Goal: Task Accomplishment & Management: Complete application form

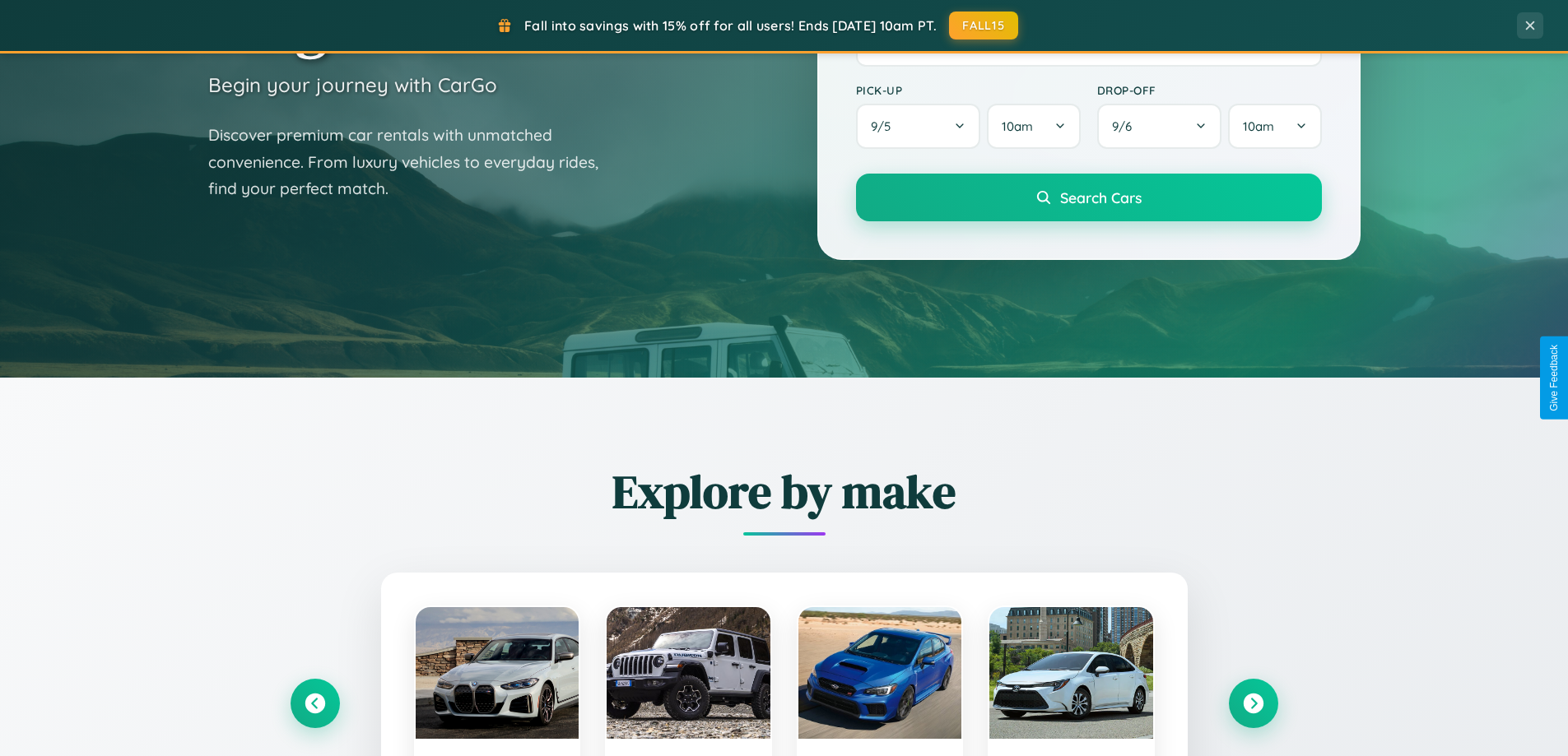
scroll to position [1133, 0]
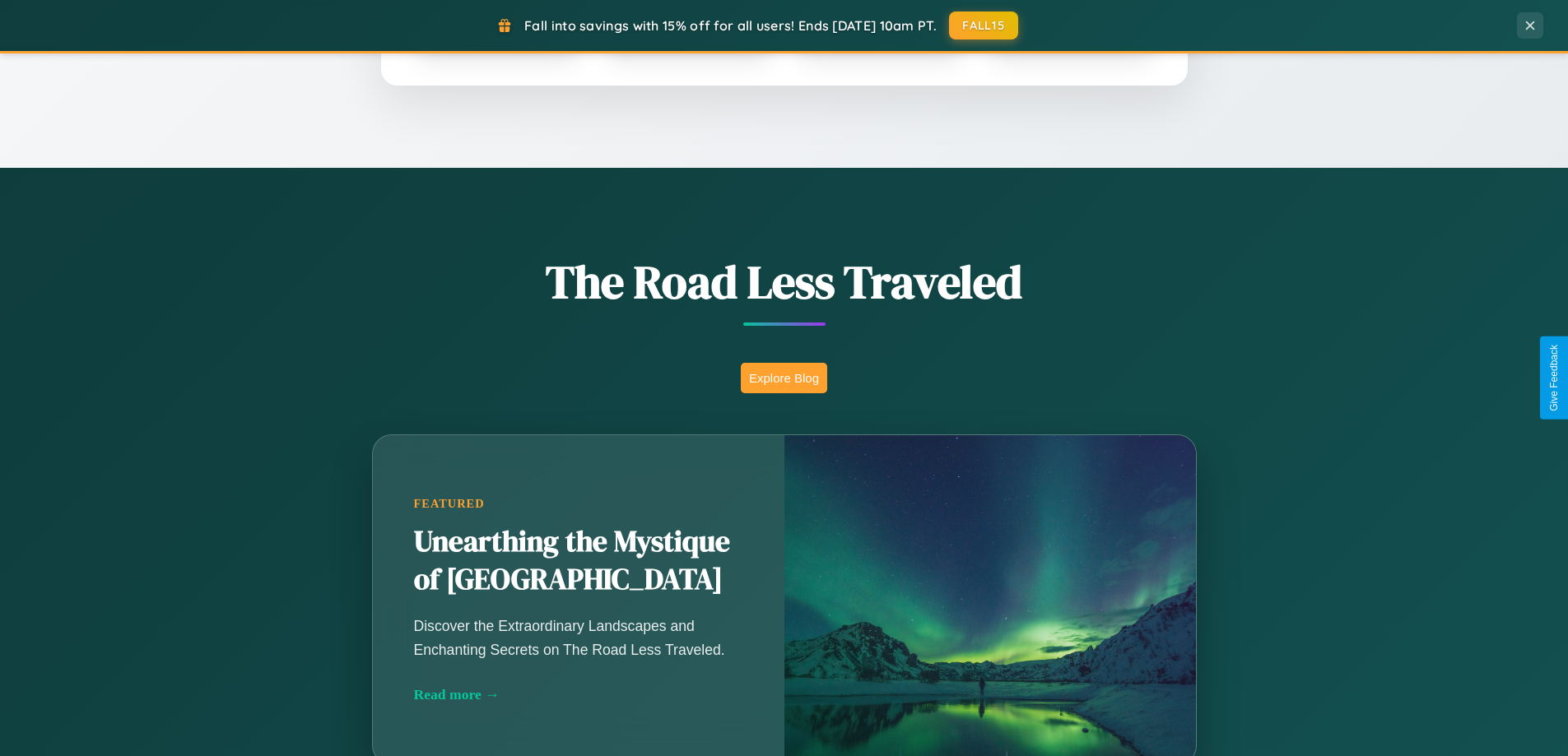
click at [784, 378] on button "Explore Blog" at bounding box center [784, 378] width 87 height 30
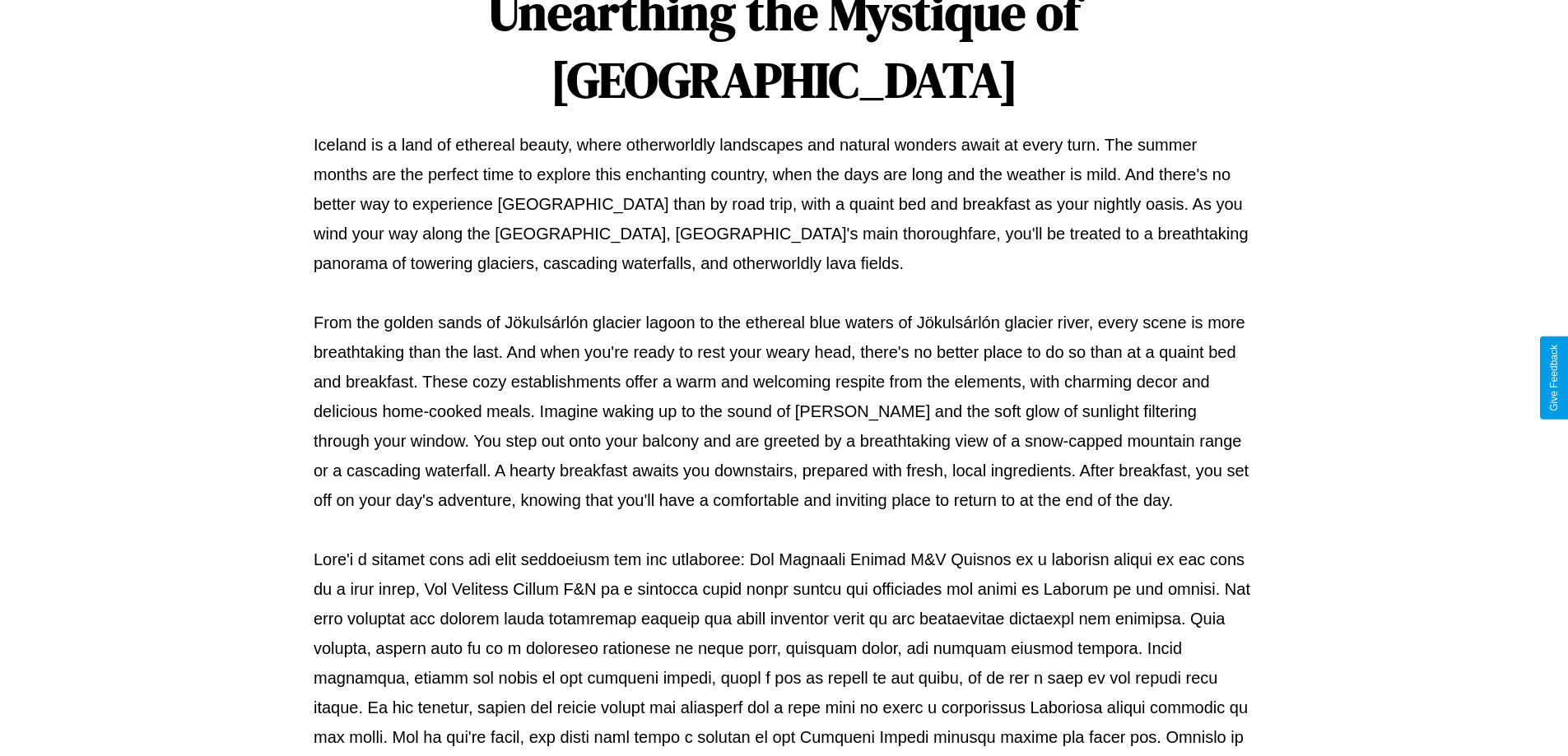
scroll to position [532, 0]
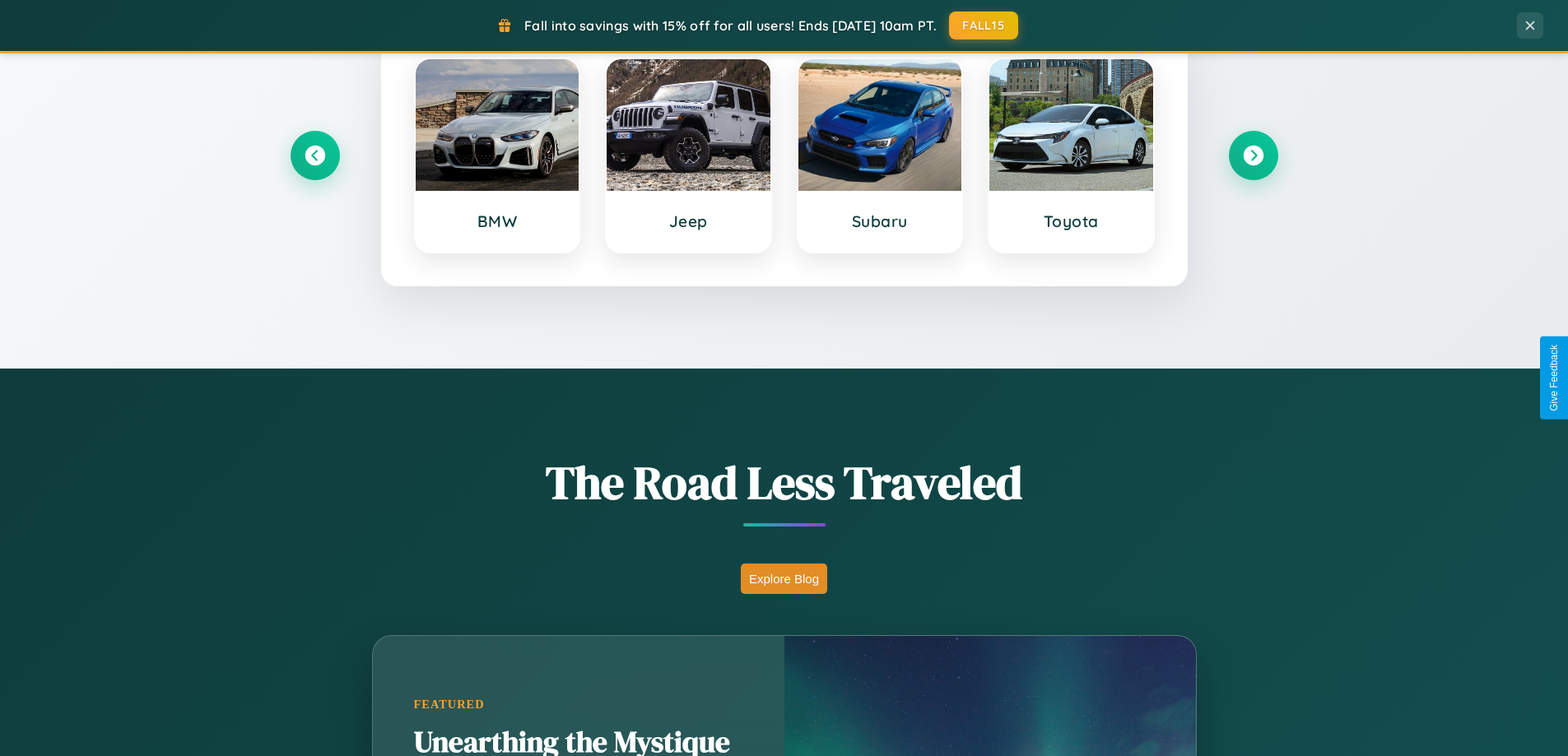
scroll to position [709, 0]
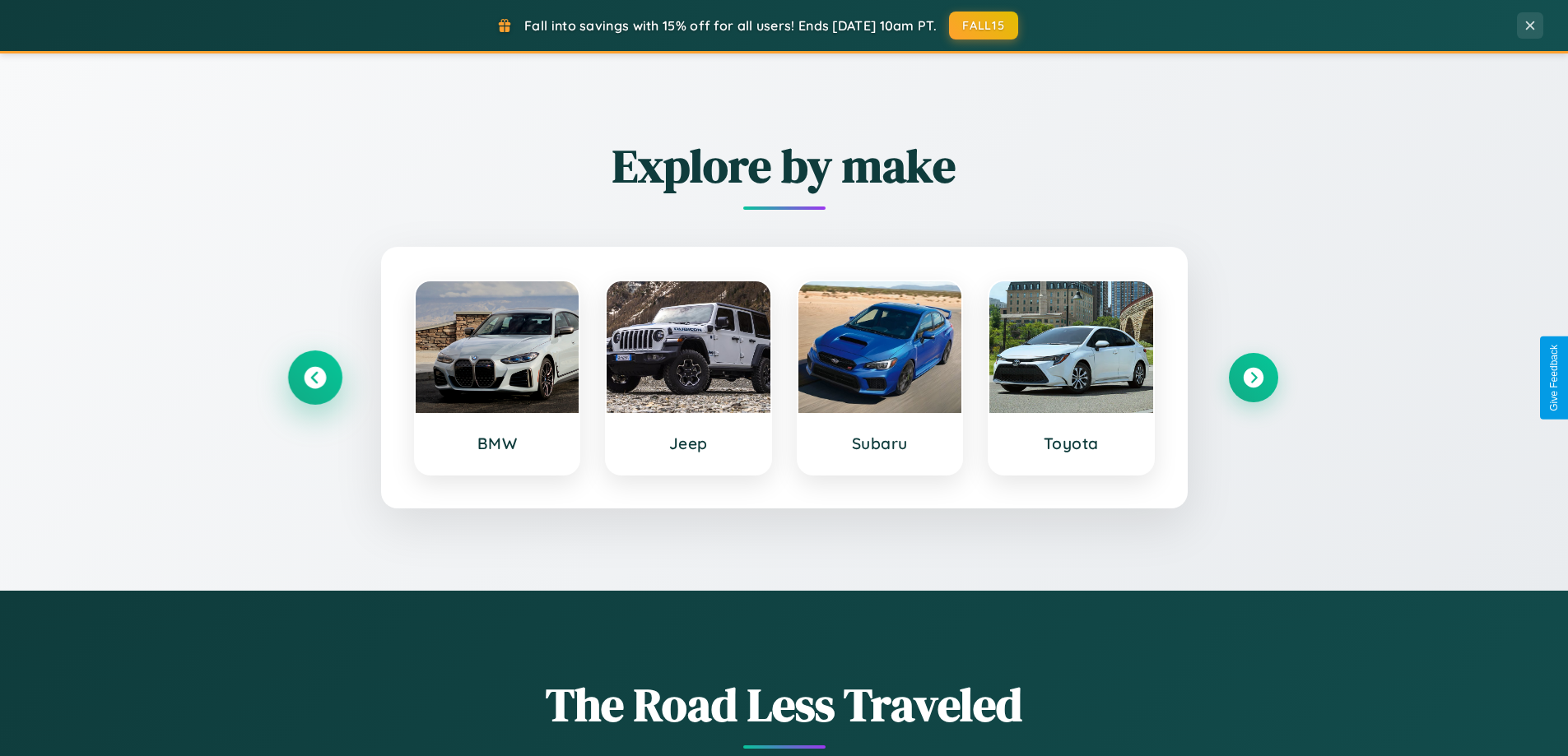
click at [314, 378] on icon at bounding box center [315, 378] width 22 height 22
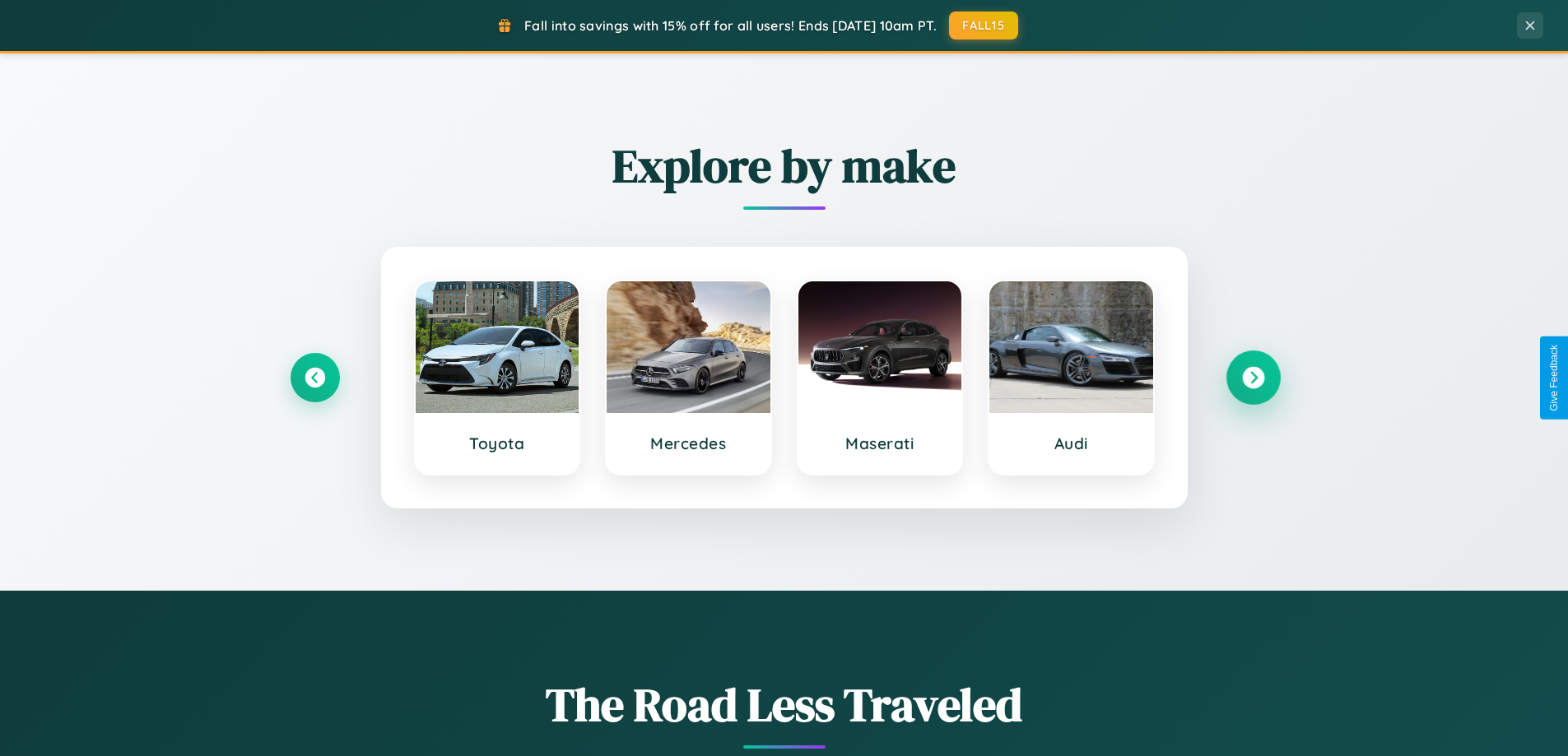
click at [1253, 378] on icon at bounding box center [1253, 378] width 22 height 22
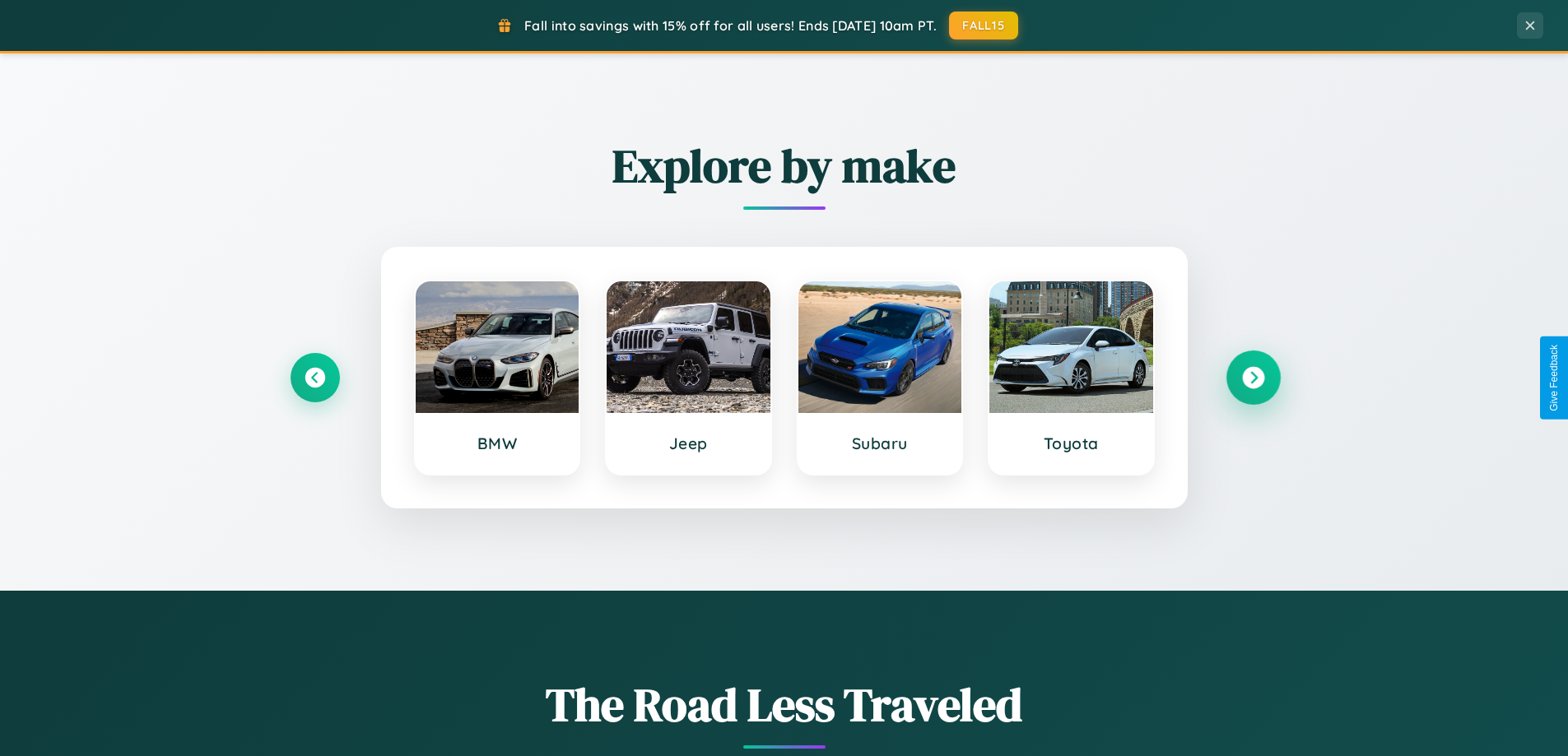
click at [1253, 378] on icon at bounding box center [1253, 378] width 22 height 22
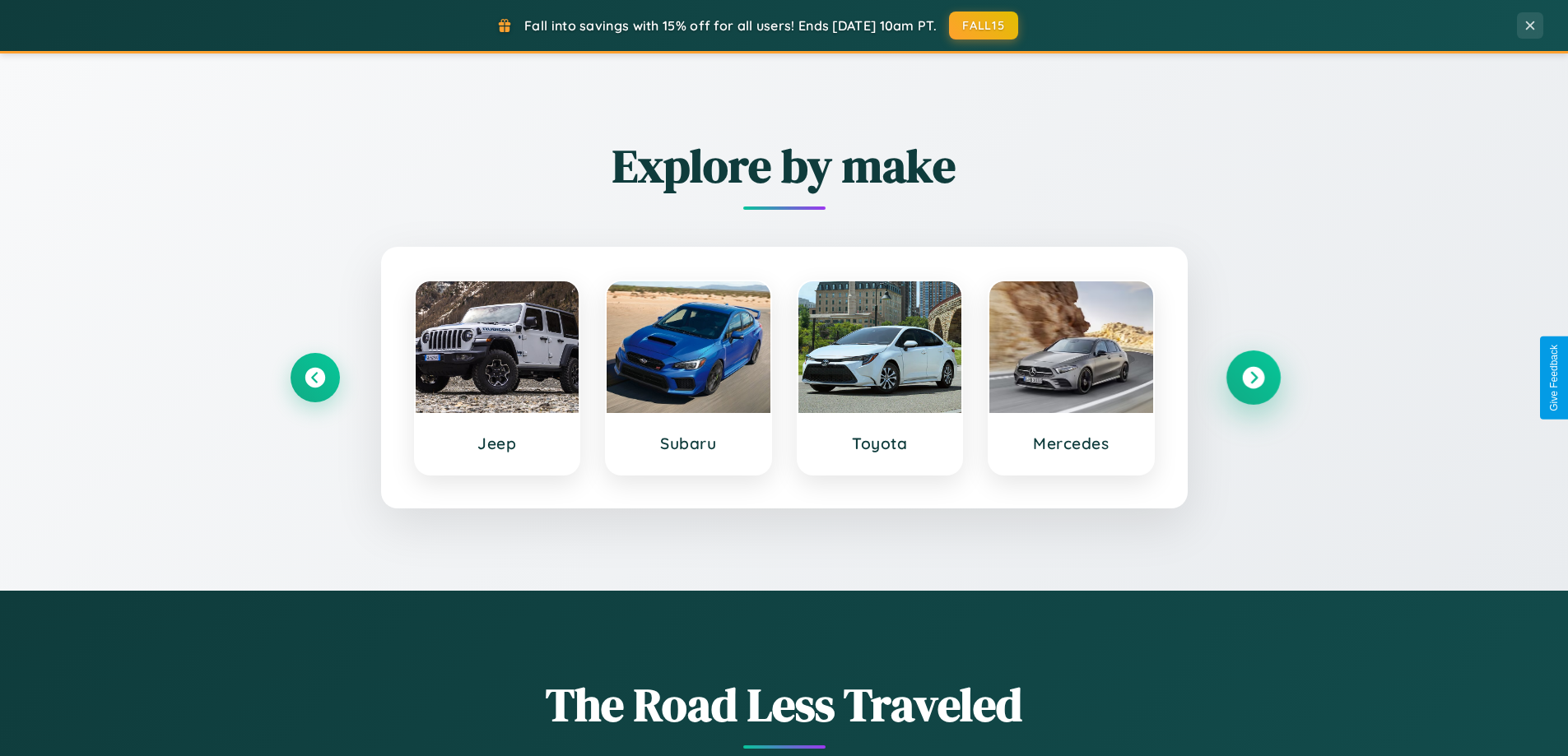
click at [1253, 378] on icon at bounding box center [1253, 378] width 22 height 22
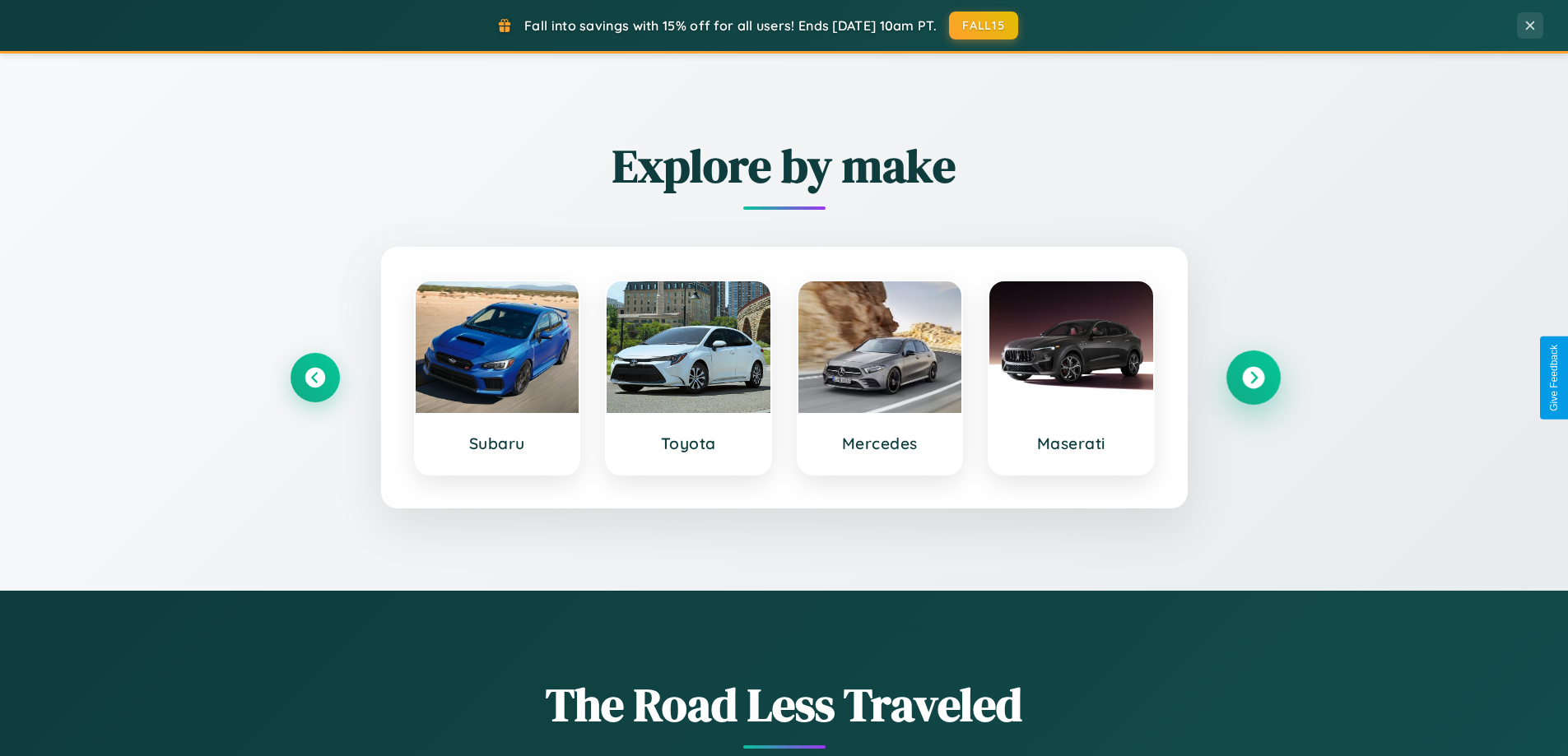
scroll to position [2644, 0]
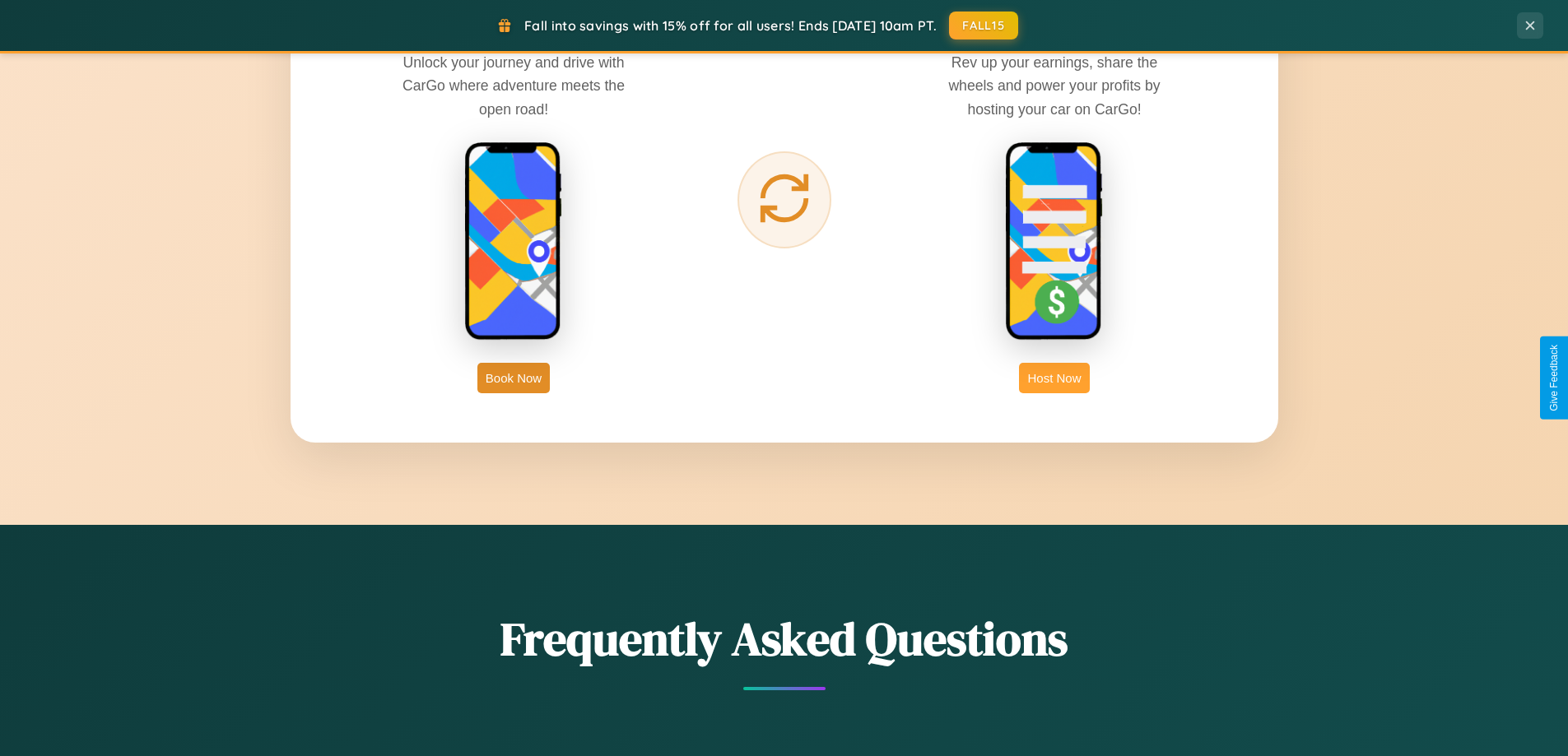
click at [1055, 378] on button "Host Now" at bounding box center [1054, 378] width 70 height 30
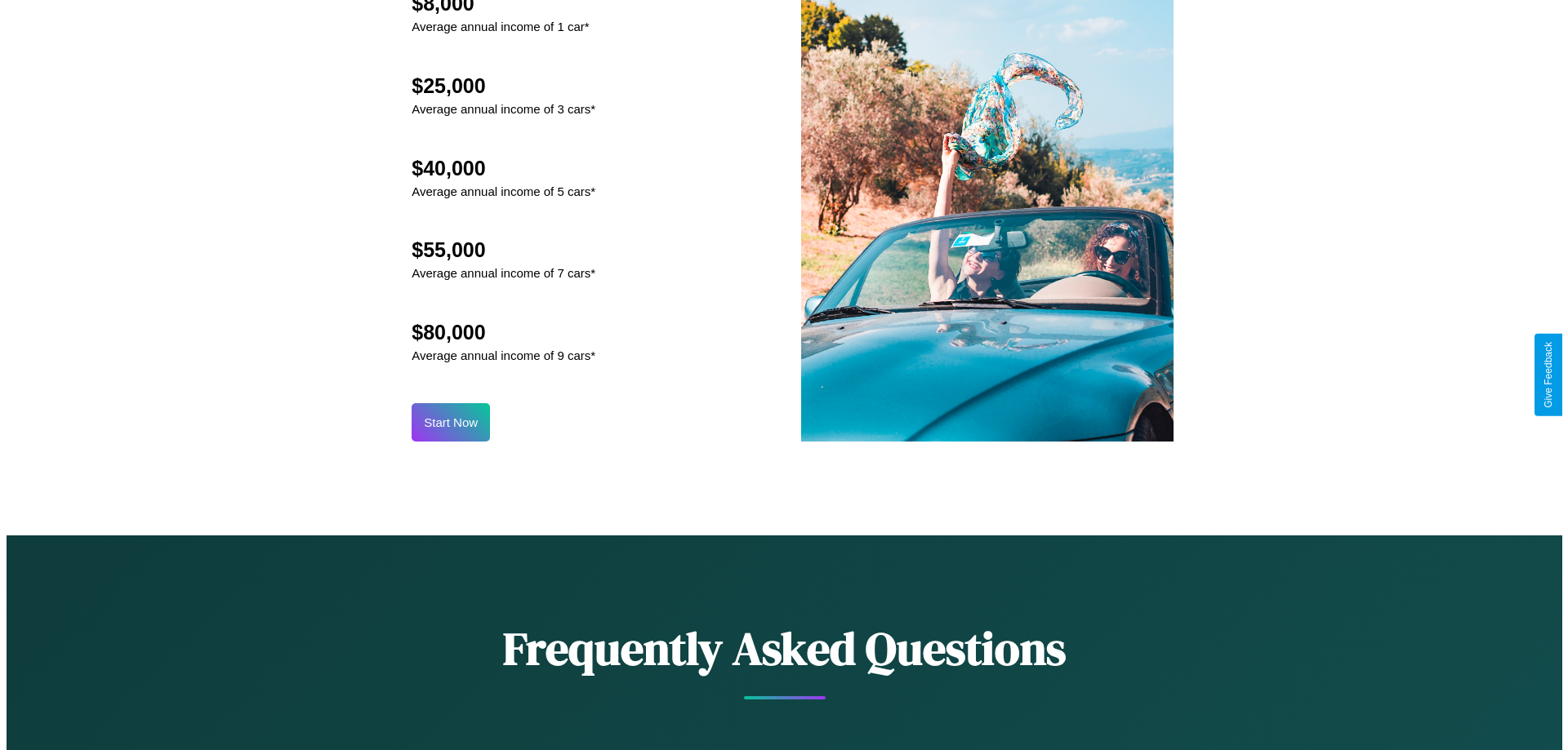
scroll to position [1702, 0]
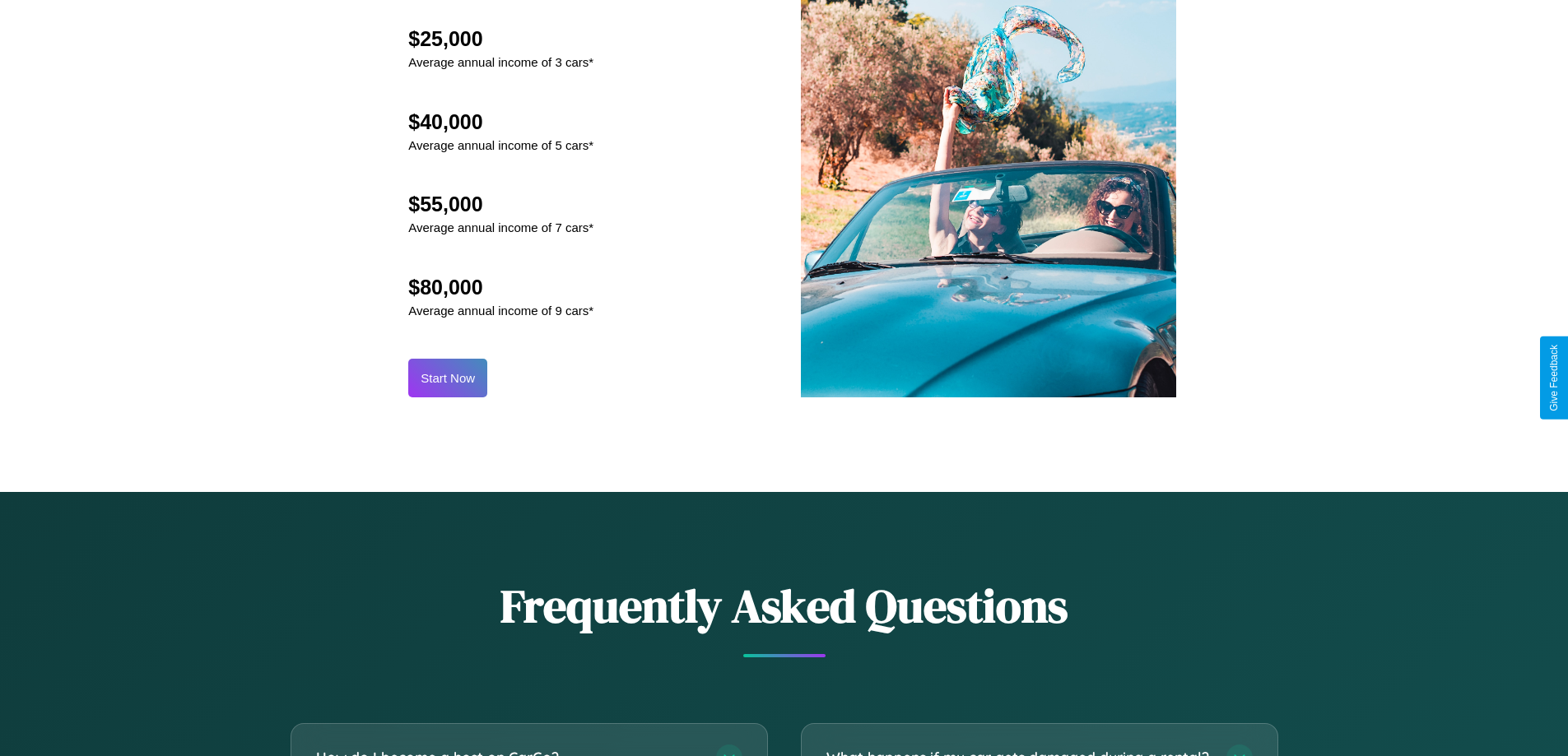
click at [448, 378] on button "Start Now" at bounding box center [448, 378] width 79 height 39
